Goal: Information Seeking & Learning: Learn about a topic

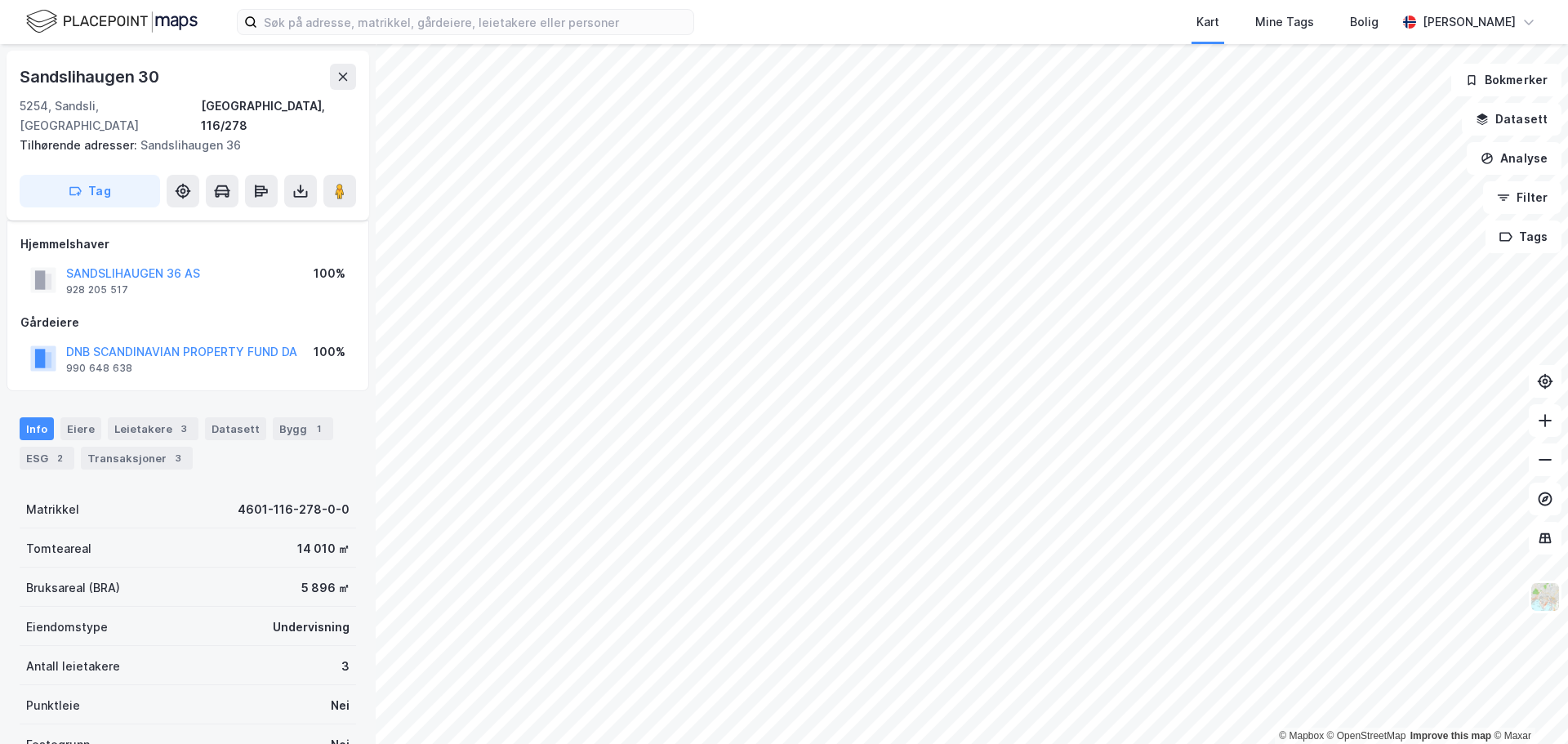
scroll to position [82, 0]
click at [1500, 113] on button "Datasett" at bounding box center [1512, 119] width 100 height 33
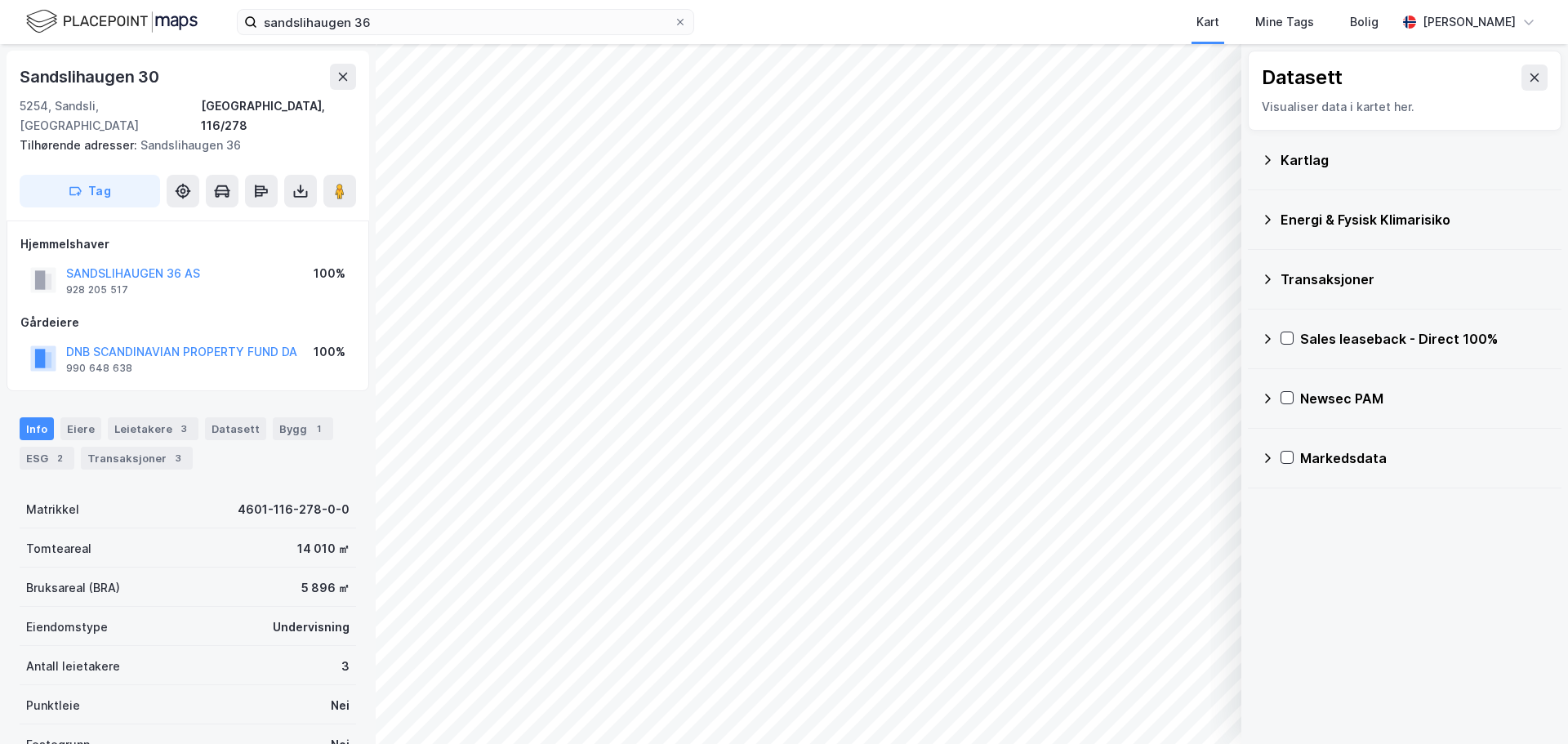
click at [1333, 395] on div "Newsec PAM" at bounding box center [1424, 398] width 248 height 20
click at [1286, 394] on icon at bounding box center [1287, 398] width 11 height 11
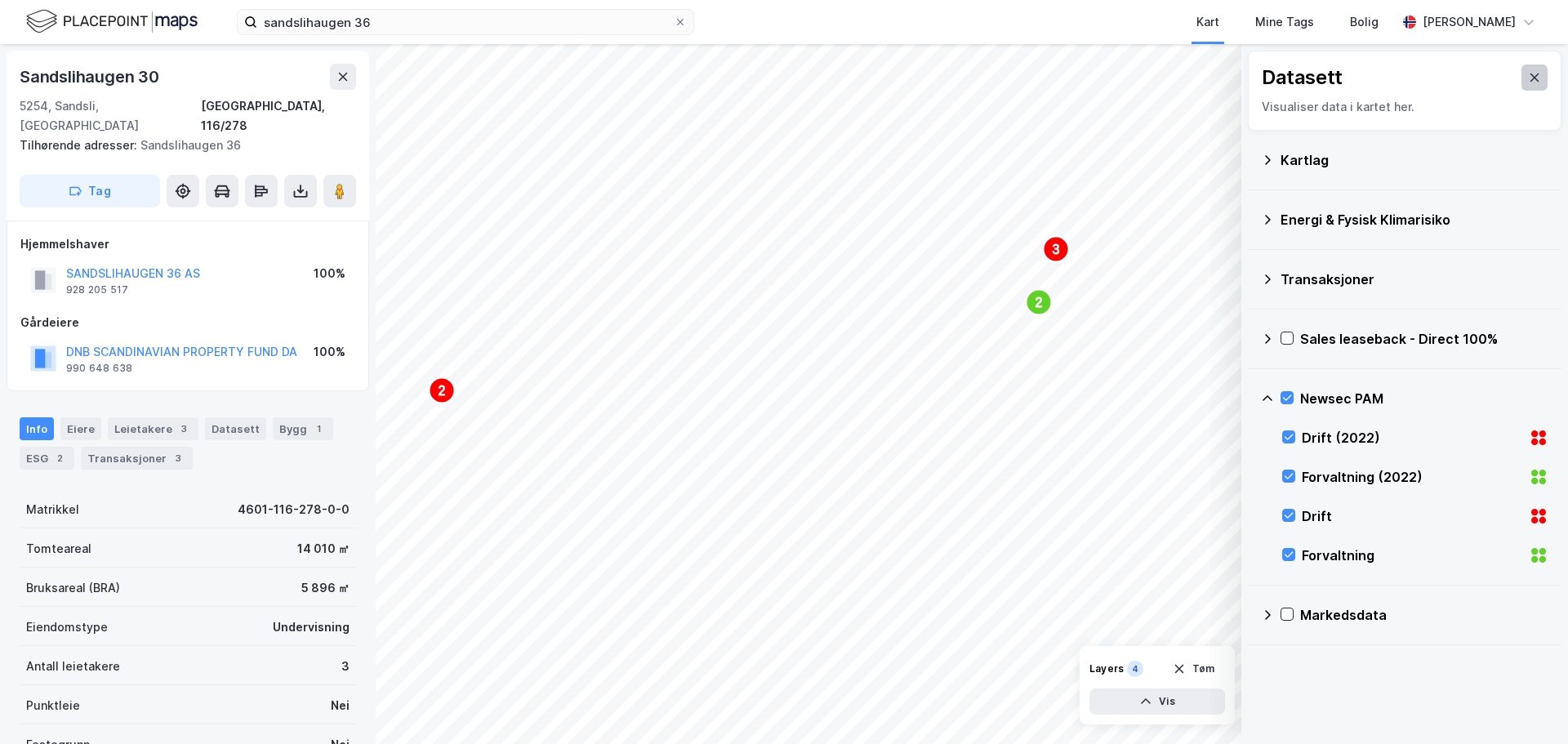
click at [1521, 77] on button at bounding box center [1534, 78] width 26 height 26
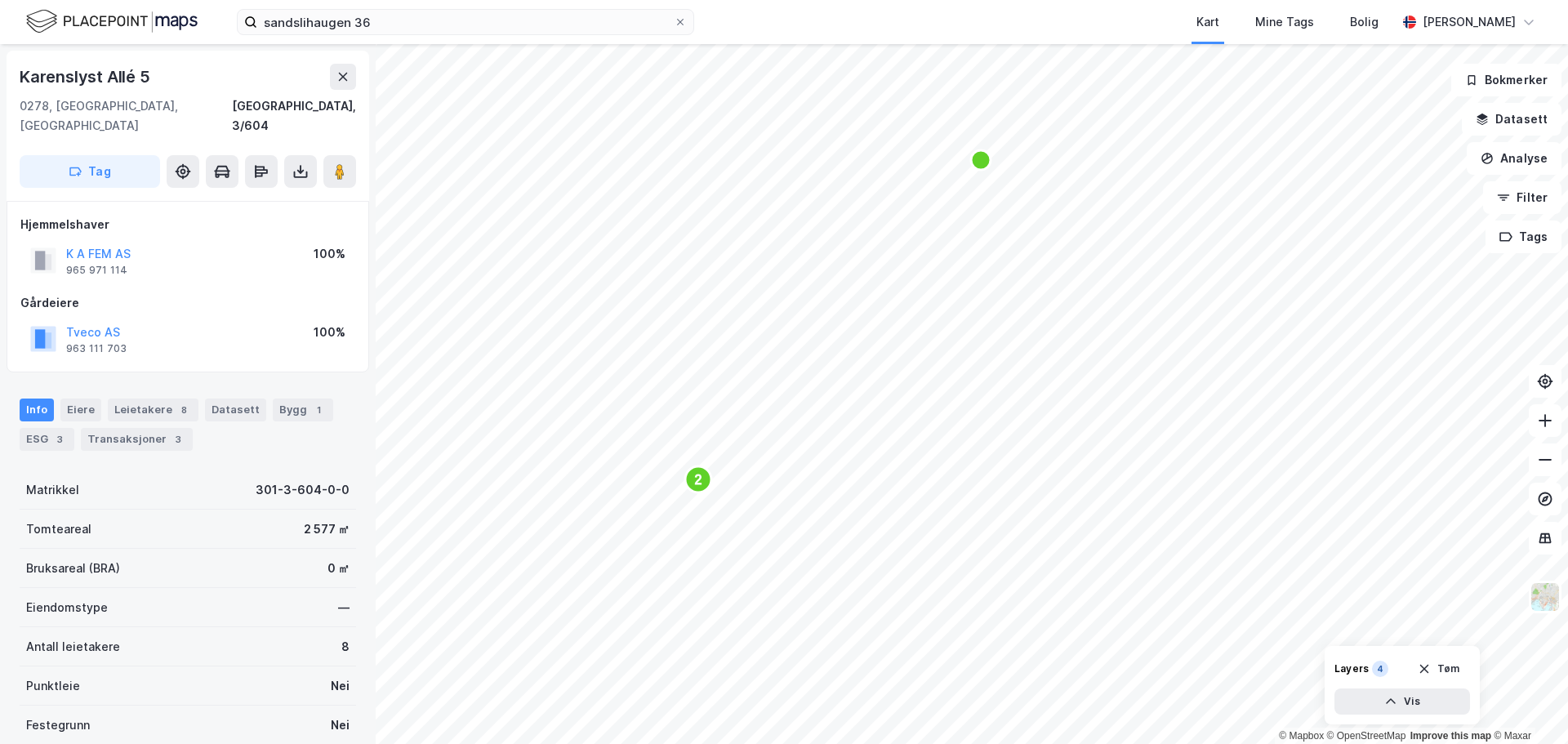
scroll to position [1, 0]
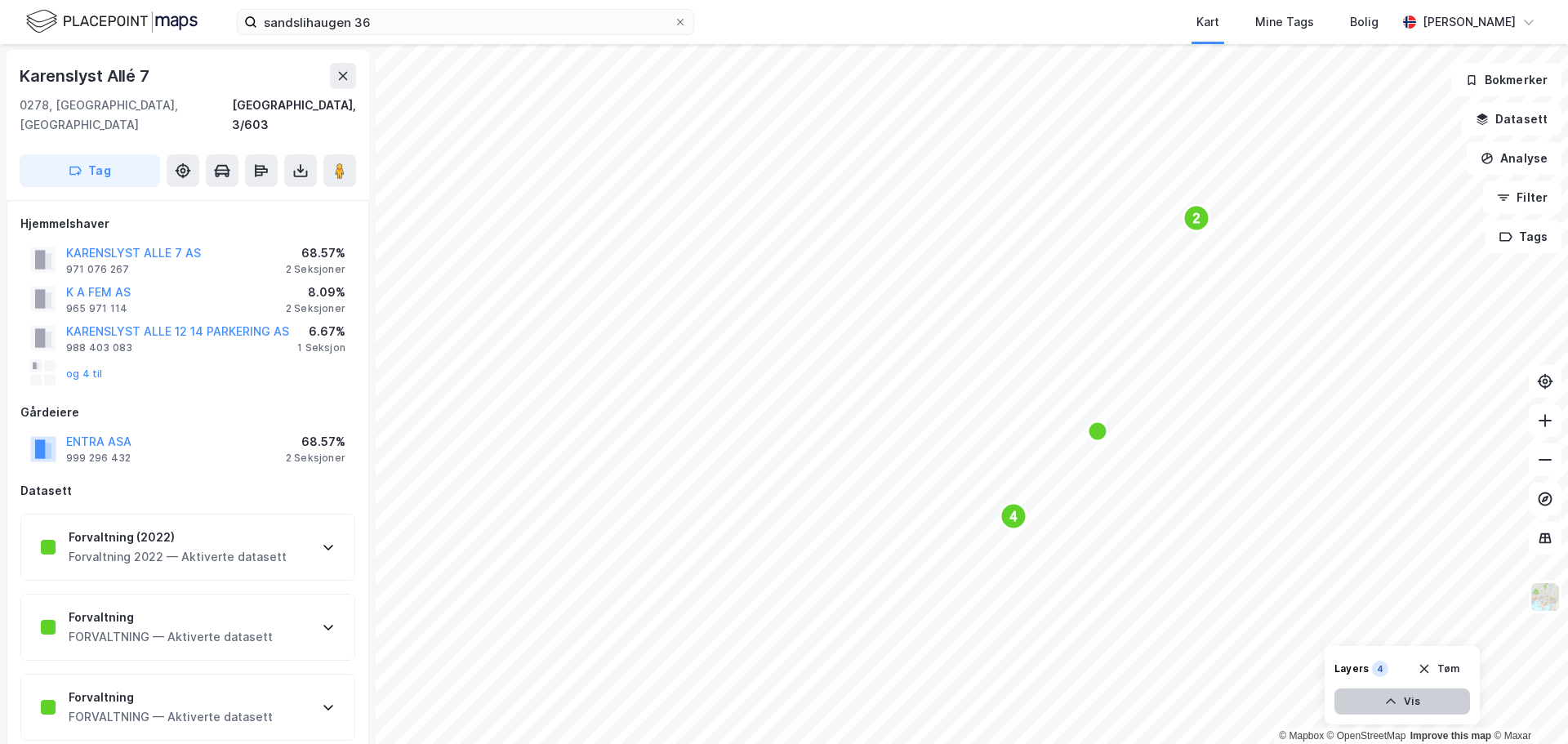
click at [1406, 707] on button "Vis" at bounding box center [1402, 702] width 135 height 26
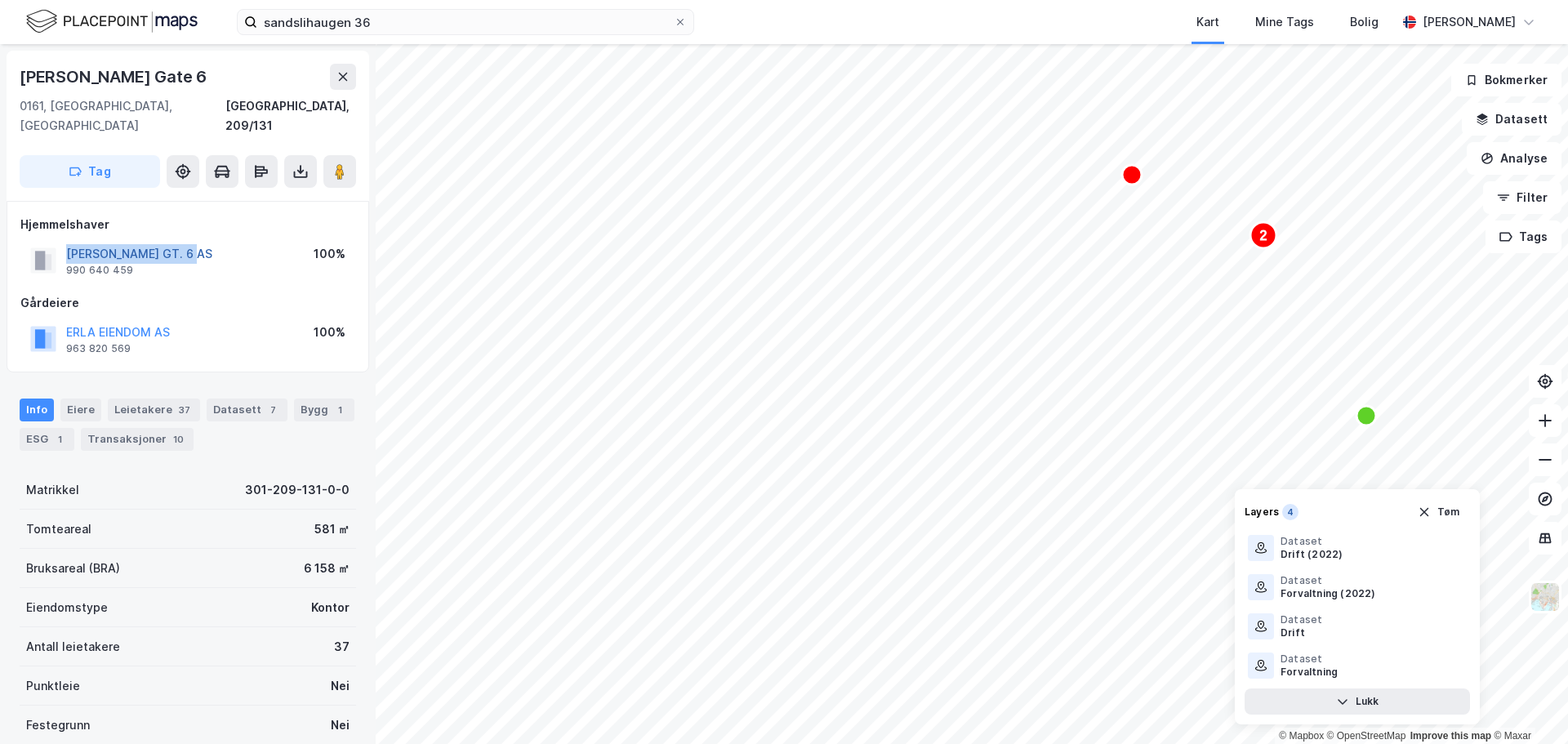
drag, startPoint x: 203, startPoint y: 242, endPoint x: 68, endPoint y: 233, distance: 135.3
click at [68, 241] on div "[PERSON_NAME] GT. 6 AS 990 640 459 100%" at bounding box center [188, 261] width 335 height 40
click at [265, 293] on div "Gårdeiere" at bounding box center [188, 303] width 335 height 20
